Goal: Transaction & Acquisition: Purchase product/service

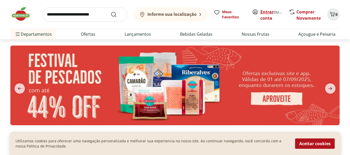
click at [265, 11] on link "Entrar" at bounding box center [267, 12] width 13 height 6
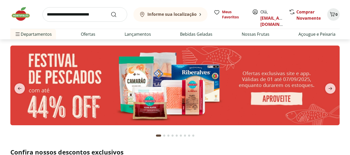
click at [152, 14] on b "Informe sua localização" at bounding box center [172, 14] width 49 height 6
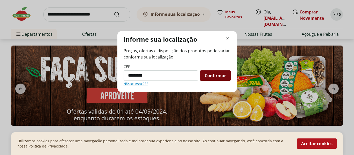
type input "*********"
click at [211, 78] on span "Confirmar" at bounding box center [215, 76] width 21 height 4
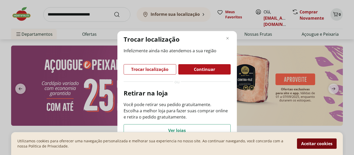
click at [304, 145] on button "Aceitar cookies" at bounding box center [317, 144] width 40 height 10
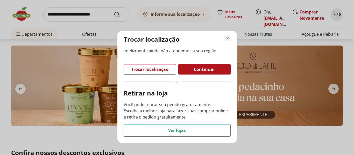
click at [230, 36] on icon "Fechar modal de regionalização" at bounding box center [228, 38] width 6 height 6
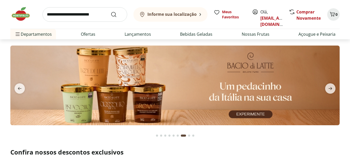
click at [157, 13] on b "Informe sua localização" at bounding box center [172, 14] width 49 height 6
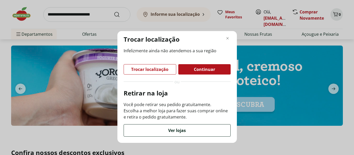
click at [144, 131] on div "Ver lojas" at bounding box center [177, 131] width 107 height 12
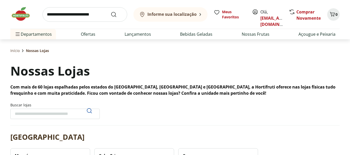
click at [60, 114] on input "Buscar lojas" at bounding box center [54, 114] width 89 height 10
type input "**********"
click at [87, 112] on icon "Pesquisar" at bounding box center [89, 111] width 6 height 6
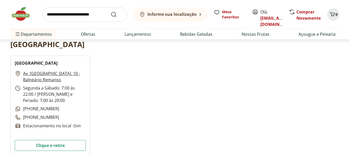
scroll to position [93, 0]
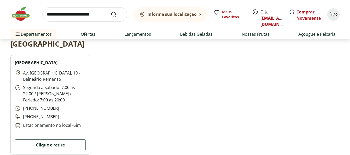
click at [44, 145] on button "Clique e retire" at bounding box center [50, 145] width 71 height 11
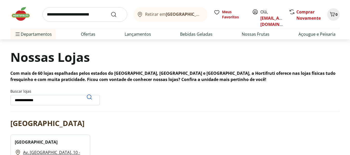
scroll to position [0, 0]
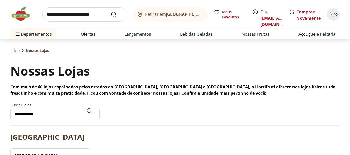
click at [18, 17] on img at bounding box center [23, 14] width 26 height 16
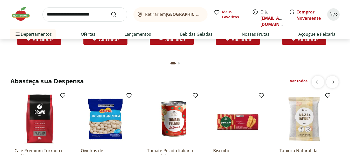
scroll to position [678, 0]
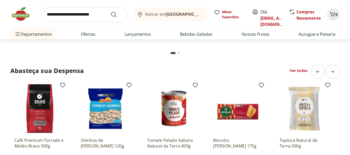
click at [65, 9] on input "search" at bounding box center [85, 14] width 85 height 15
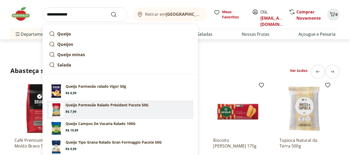
click at [86, 108] on p "Queijo Parmesão Ralado Président Pacote 50G" at bounding box center [107, 105] width 83 height 5
type input "**********"
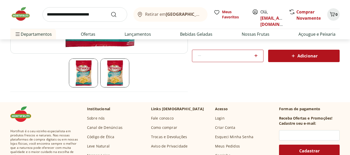
scroll to position [135, 0]
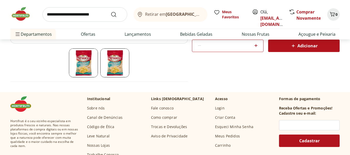
click at [294, 45] on icon at bounding box center [293, 45] width 3 height 3
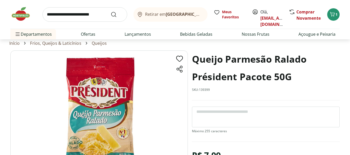
scroll to position [0, 0]
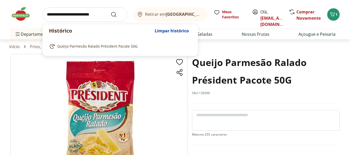
click at [49, 15] on input "search" at bounding box center [85, 14] width 85 height 15
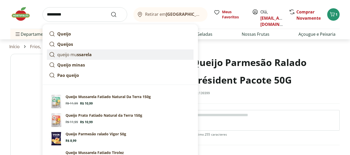
click at [65, 52] on p "queijo mu ssarela" at bounding box center [74, 55] width 34 height 6
type input "**********"
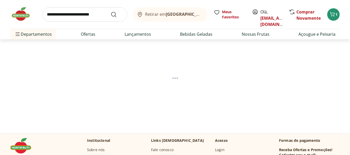
select select "**********"
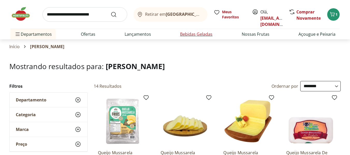
click at [198, 33] on link "Bebidas Geladas" at bounding box center [196, 34] width 32 height 6
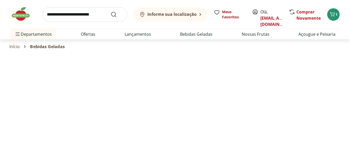
select select "**********"
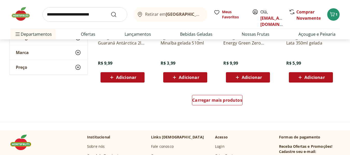
scroll to position [349, 0]
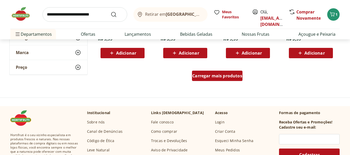
click at [222, 75] on span "Carregar mais produtos" at bounding box center [217, 76] width 50 height 4
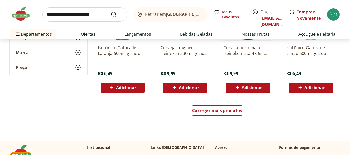
scroll to position [654, 0]
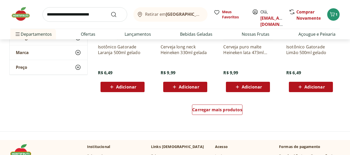
click at [25, 15] on img at bounding box center [23, 14] width 26 height 16
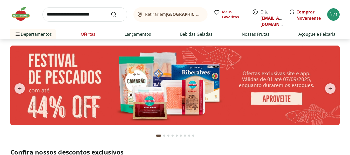
click at [87, 35] on link "Ofertas" at bounding box center [88, 34] width 15 height 6
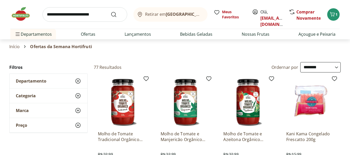
click at [334, 66] on select "**********" at bounding box center [321, 67] width 40 height 10
click at [301, 62] on select "**********" at bounding box center [321, 67] width 40 height 10
select select "*********"
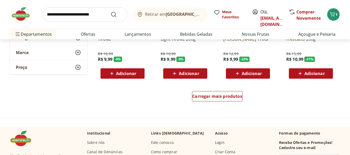
scroll to position [332, 0]
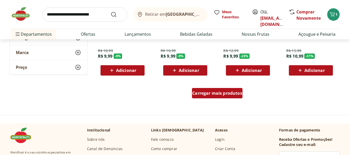
click at [201, 95] on span "Carregar mais produtos" at bounding box center [217, 93] width 50 height 4
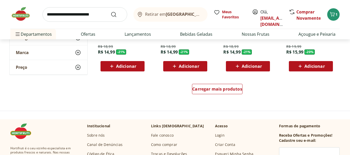
scroll to position [685, 0]
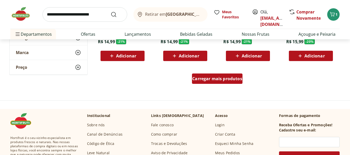
click at [203, 79] on span "Carregar mais produtos" at bounding box center [217, 79] width 50 height 4
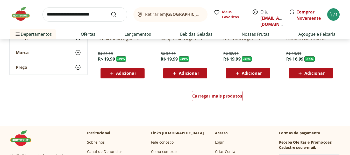
scroll to position [1006, 0]
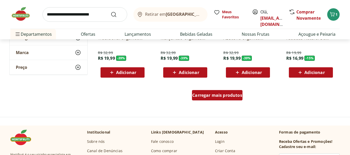
click at [206, 99] on div "Carregar mais produtos" at bounding box center [217, 95] width 51 height 10
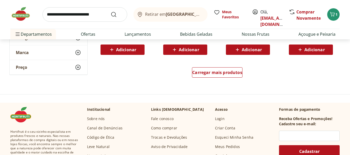
scroll to position [1373, 0]
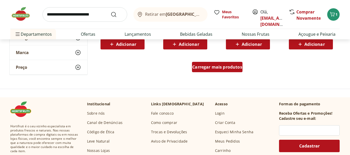
click at [218, 72] on div "Carregar mais produtos" at bounding box center [217, 67] width 51 height 10
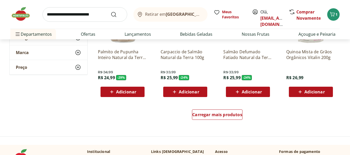
scroll to position [1674, 0]
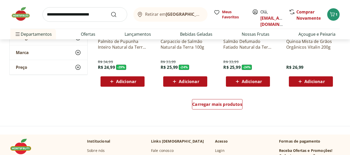
click at [18, 11] on img at bounding box center [23, 14] width 26 height 16
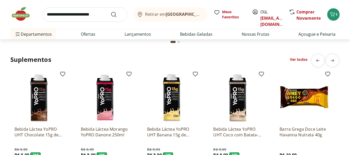
scroll to position [1073, 0]
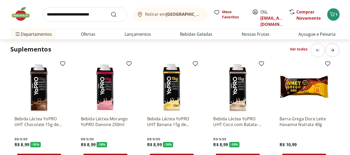
click at [329, 49] on span "next" at bounding box center [333, 50] width 10 height 10
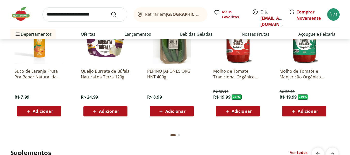
scroll to position [959, 0]
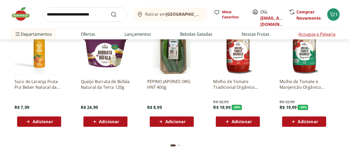
click at [313, 34] on link "Açougue e Peixaria" at bounding box center [317, 34] width 37 height 6
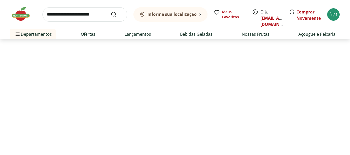
select select "**********"
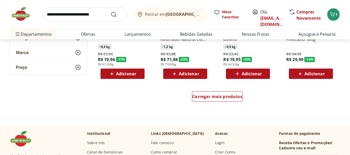
scroll to position [332, 0]
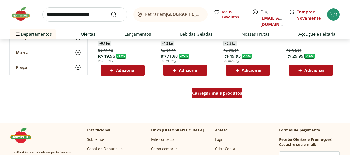
click at [199, 94] on span "Carregar mais produtos" at bounding box center [217, 93] width 50 height 4
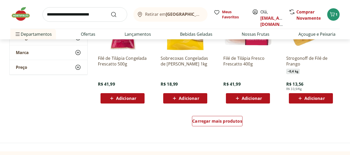
scroll to position [643, 0]
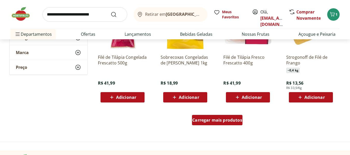
click at [216, 125] on div "Carregar mais produtos" at bounding box center [217, 120] width 51 height 10
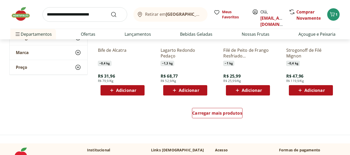
scroll to position [996, 0]
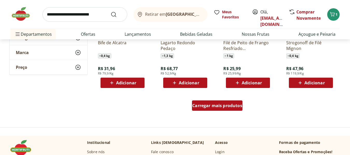
click at [196, 110] on div "Carregar mais produtos" at bounding box center [217, 106] width 51 height 10
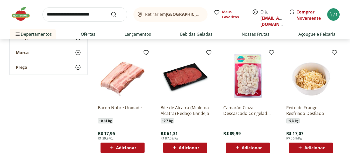
scroll to position [1280, 0]
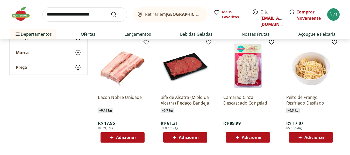
click at [114, 137] on icon at bounding box center [112, 138] width 6 height 6
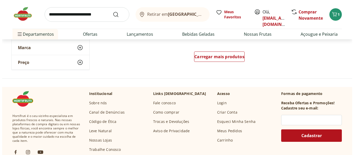
scroll to position [1387, 0]
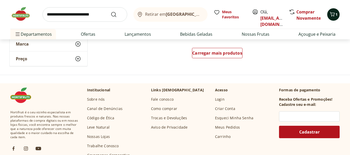
click at [334, 17] on icon "Carrinho" at bounding box center [333, 14] width 6 height 6
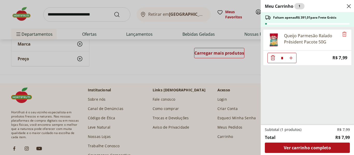
click at [293, 86] on ul "Queijo Parmesão Ralado Président Pacote 50G * Price: R$ 7,99" at bounding box center [307, 76] width 92 height 98
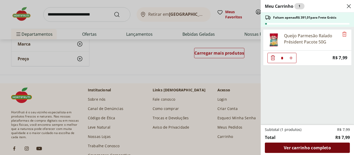
click at [291, 148] on span "Ver carrinho completo" at bounding box center [307, 148] width 47 height 4
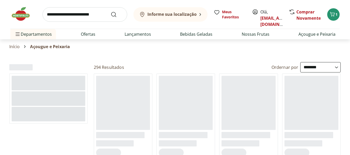
select select "**********"
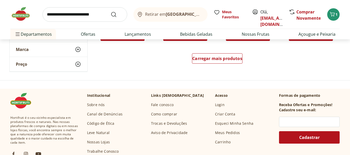
scroll to position [360, 0]
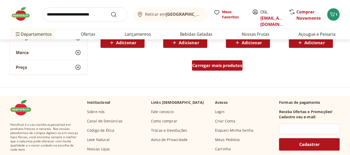
click at [210, 65] on span "Carregar mais produtos" at bounding box center [217, 66] width 50 height 4
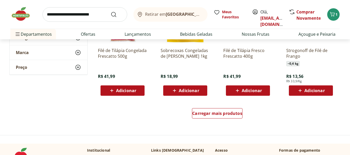
scroll to position [654, 0]
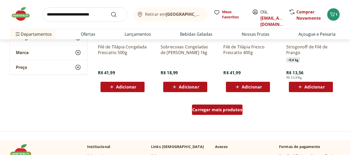
click at [220, 109] on span "Carregar mais produtos" at bounding box center [217, 110] width 50 height 4
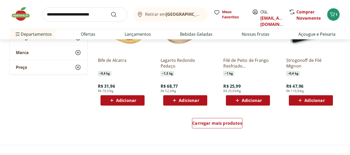
scroll to position [986, 0]
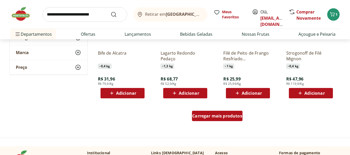
click at [210, 113] on div "Carregar mais produtos" at bounding box center [217, 116] width 51 height 10
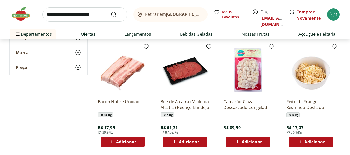
scroll to position [1280, 0]
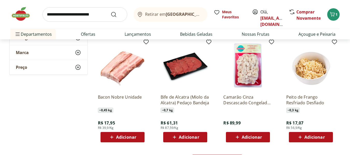
click at [111, 135] on icon at bounding box center [112, 137] width 6 height 6
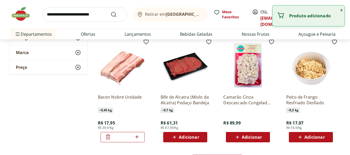
click at [117, 97] on p "Bacon Nobre Unidade" at bounding box center [122, 99] width 49 height 11
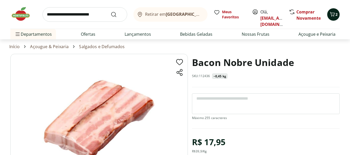
click at [331, 15] on icon "Carrinho" at bounding box center [333, 14] width 6 height 6
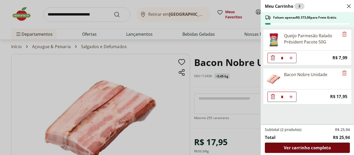
click at [289, 148] on span "Ver carrinho completo" at bounding box center [307, 148] width 47 height 4
